Goal: Transaction & Acquisition: Register for event/course

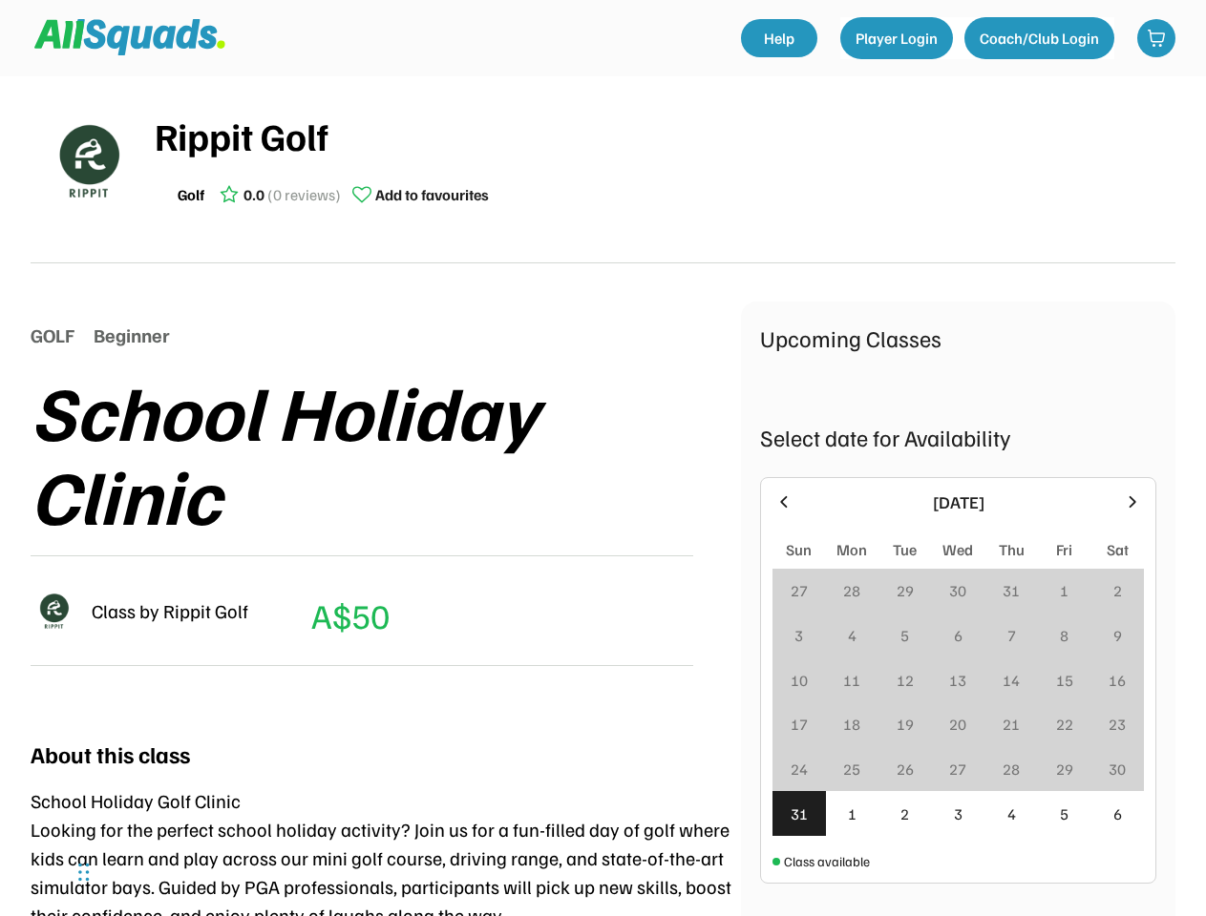
click at [602, 458] on div "School Holiday Clinic" at bounding box center [386, 452] width 710 height 168
click at [602, 487] on div "School Holiday Clinic" at bounding box center [386, 452] width 710 height 168
click at [602, 496] on div "School Holiday Clinic" at bounding box center [386, 452] width 710 height 168
click at [602, 170] on div "Rippit Golf Golf 0.0 (0 reviews) Add to favourites" at bounding box center [665, 160] width 1020 height 107
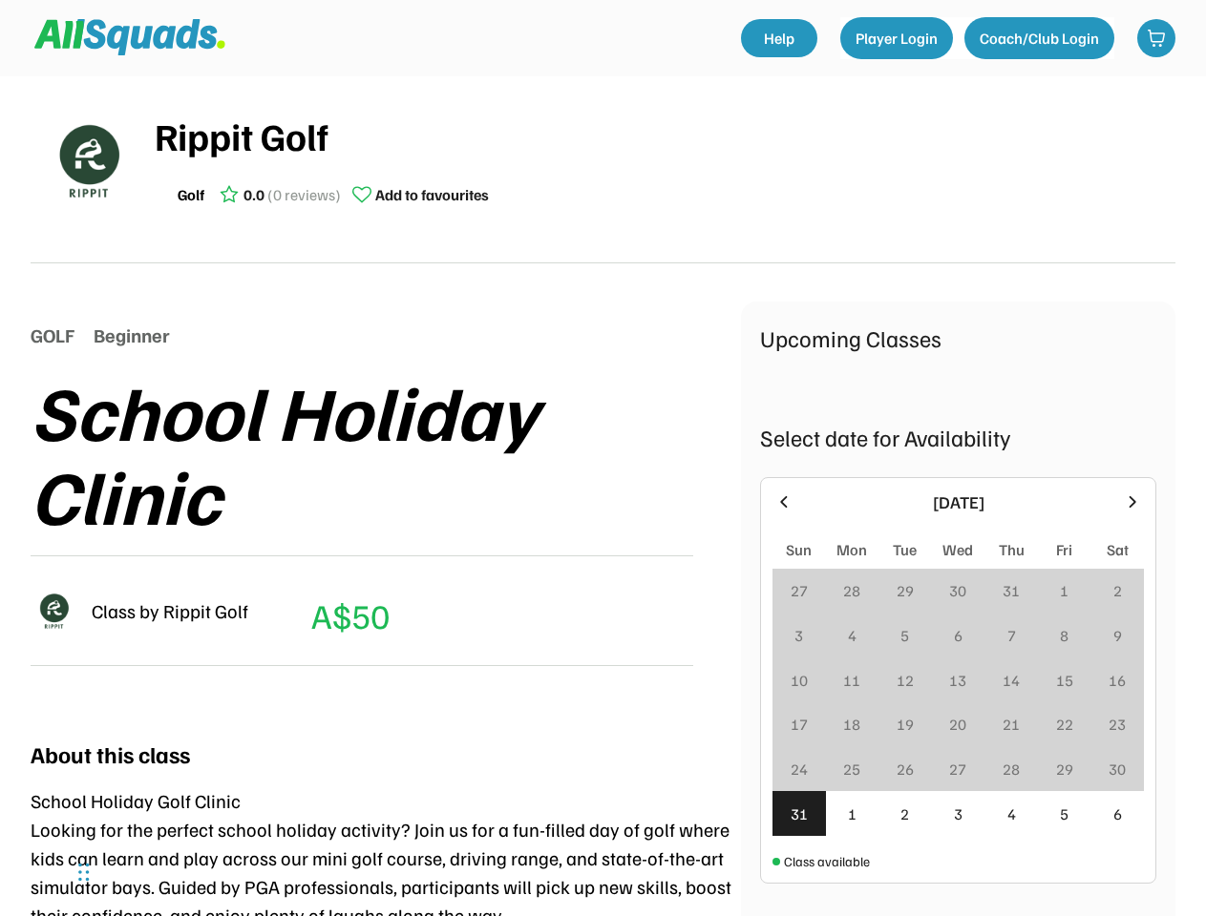
click at [88, 160] on img at bounding box center [87, 160] width 95 height 95
click at [664, 160] on div "Rippit Golf" at bounding box center [665, 135] width 1020 height 57
click at [664, 136] on div "Rippit Golf" at bounding box center [665, 135] width 1020 height 57
click at [664, 195] on div "Golf 0.0 (0 reviews) Add to favourites" at bounding box center [665, 195] width 1020 height 38
click at [191, 195] on div "Golf" at bounding box center [191, 194] width 27 height 23
